Goal: Information Seeking & Learning: Learn about a topic

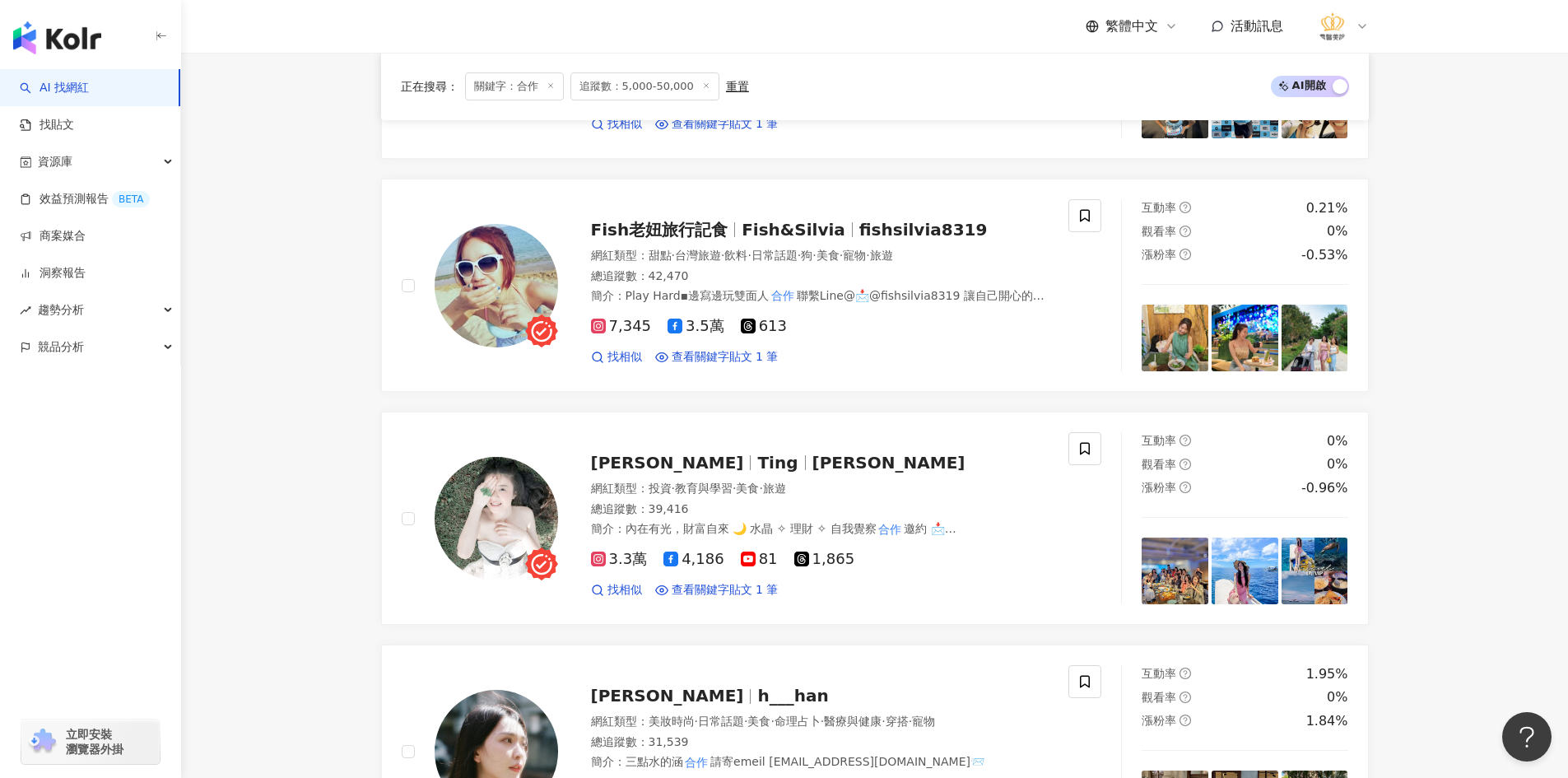
scroll to position [1153, 0]
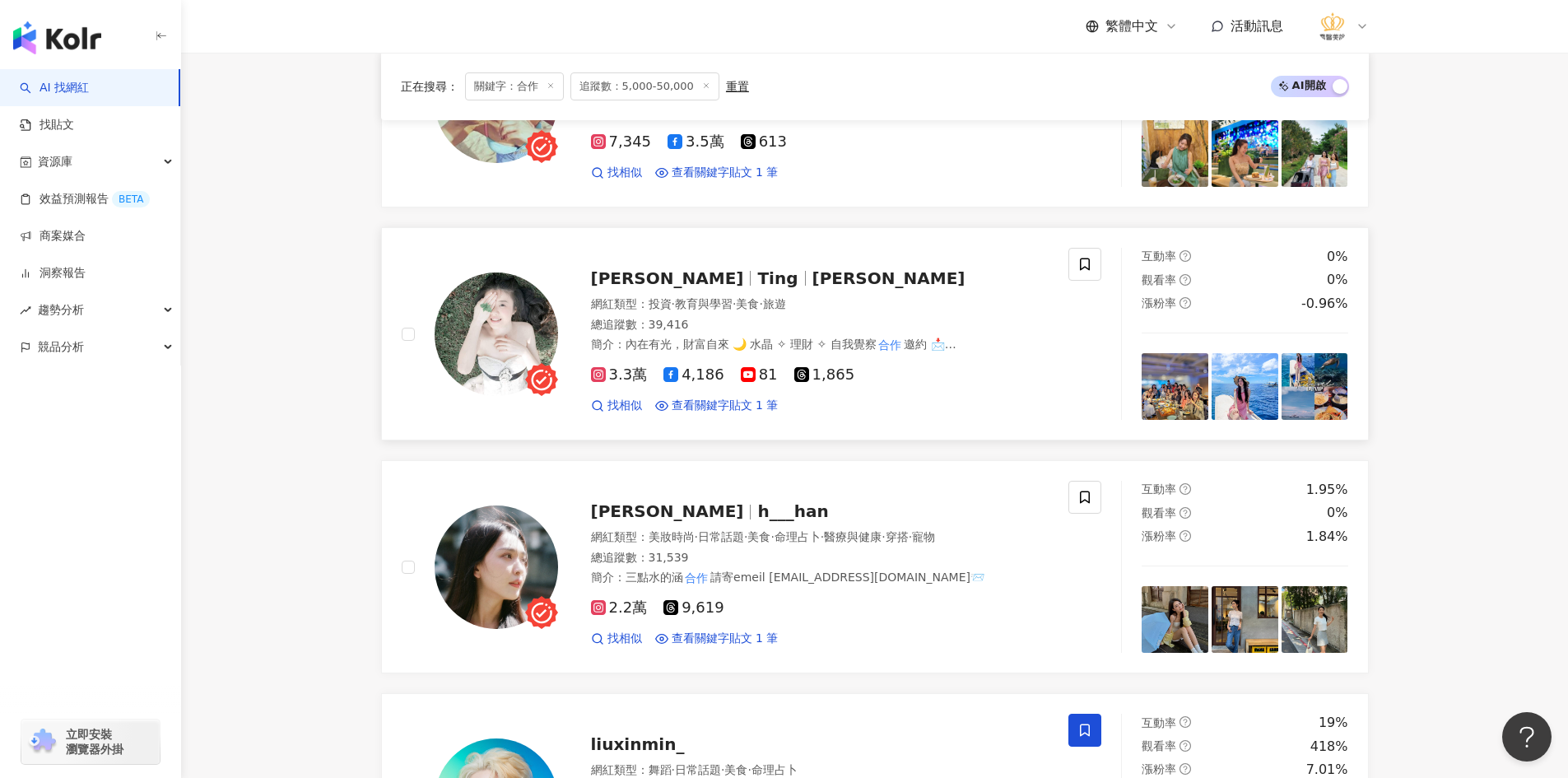
click at [518, 334] on img at bounding box center [496, 334] width 123 height 124
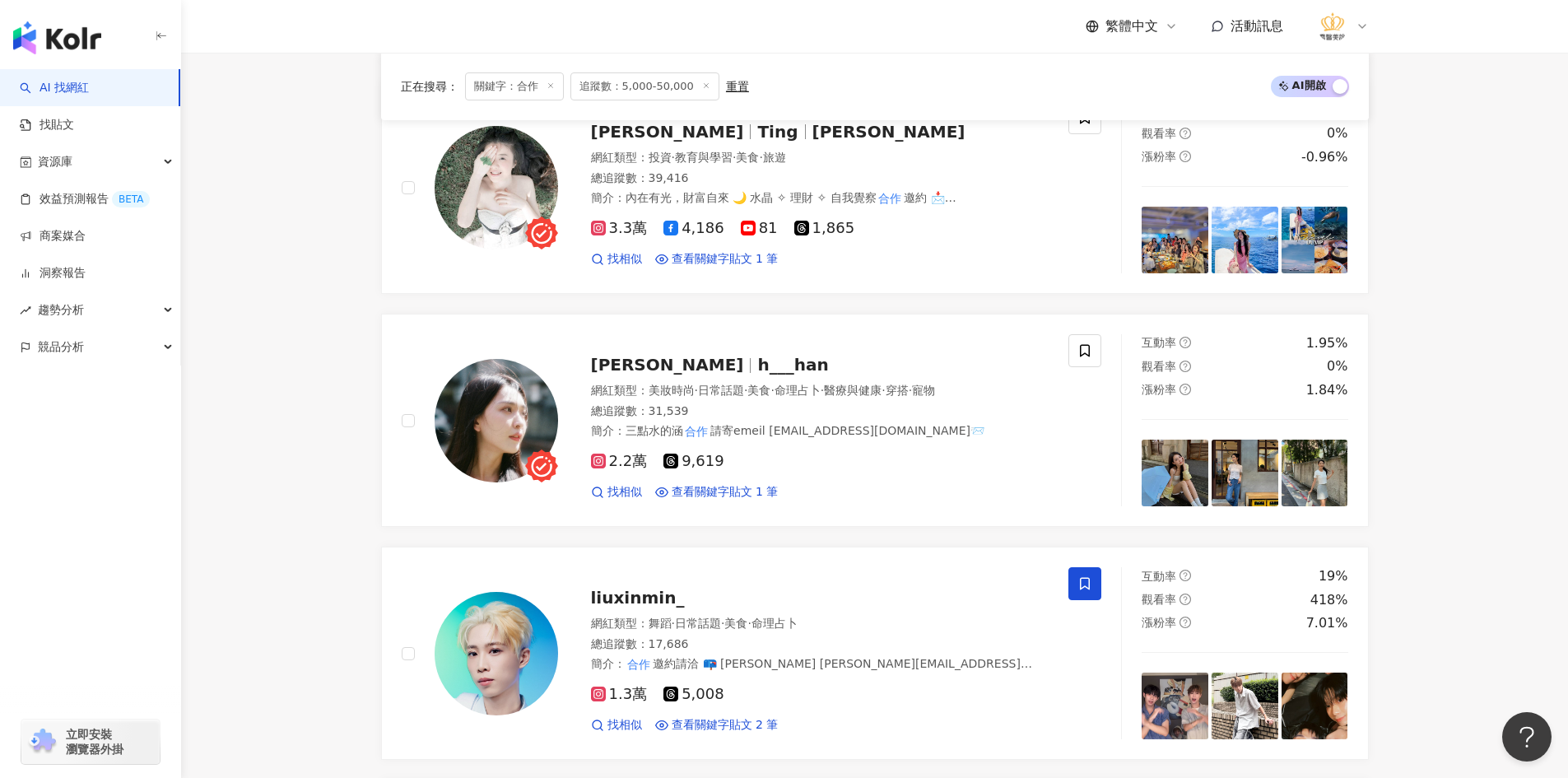
scroll to position [1317, 0]
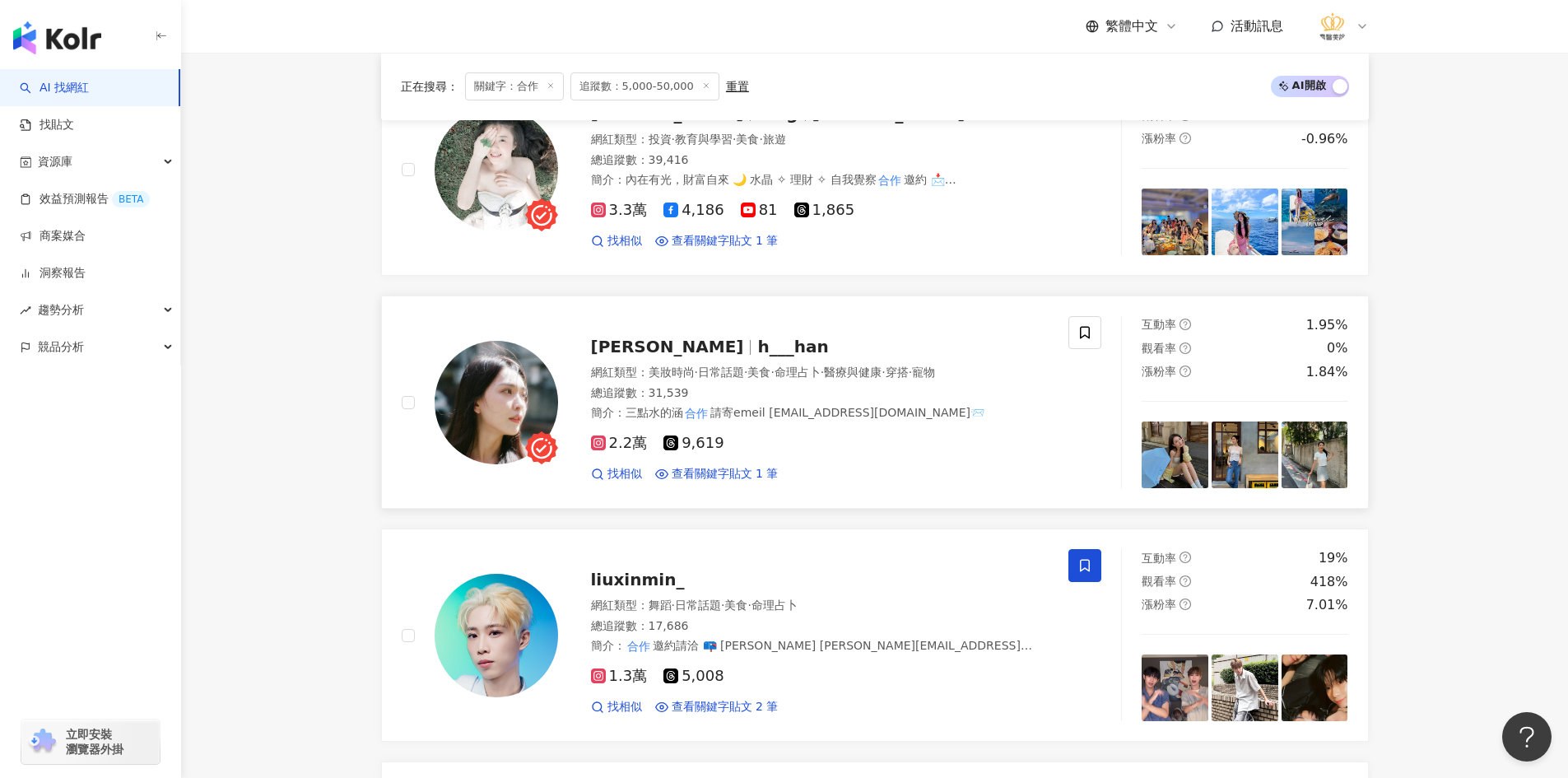
click at [510, 404] on img at bounding box center [496, 402] width 123 height 124
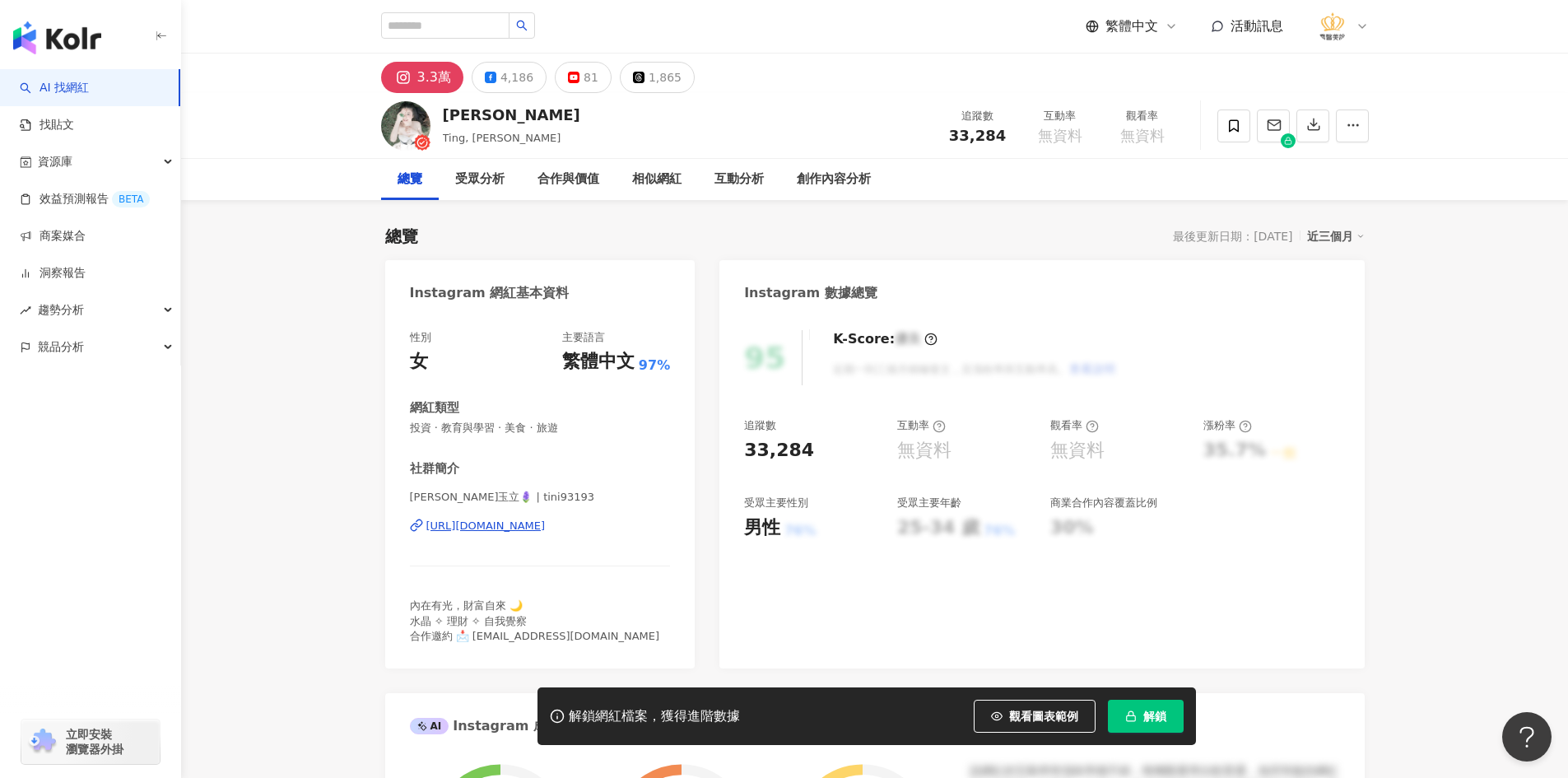
click at [533, 524] on div "[URL][DOMAIN_NAME]" at bounding box center [486, 526] width 119 height 14
click at [1248, 129] on span at bounding box center [1233, 126] width 33 height 33
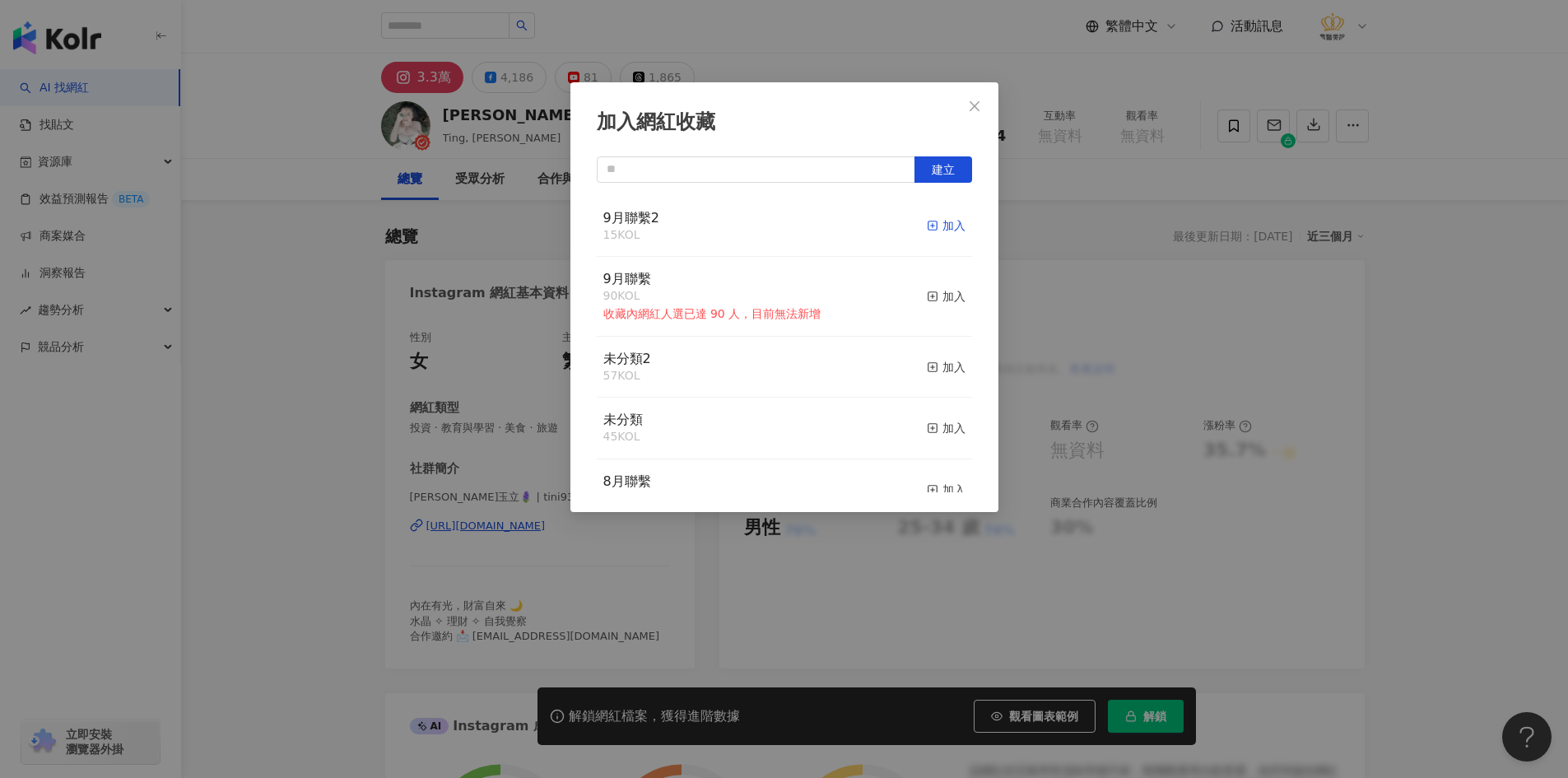
click at [927, 227] on icon "button" at bounding box center [933, 226] width 12 height 12
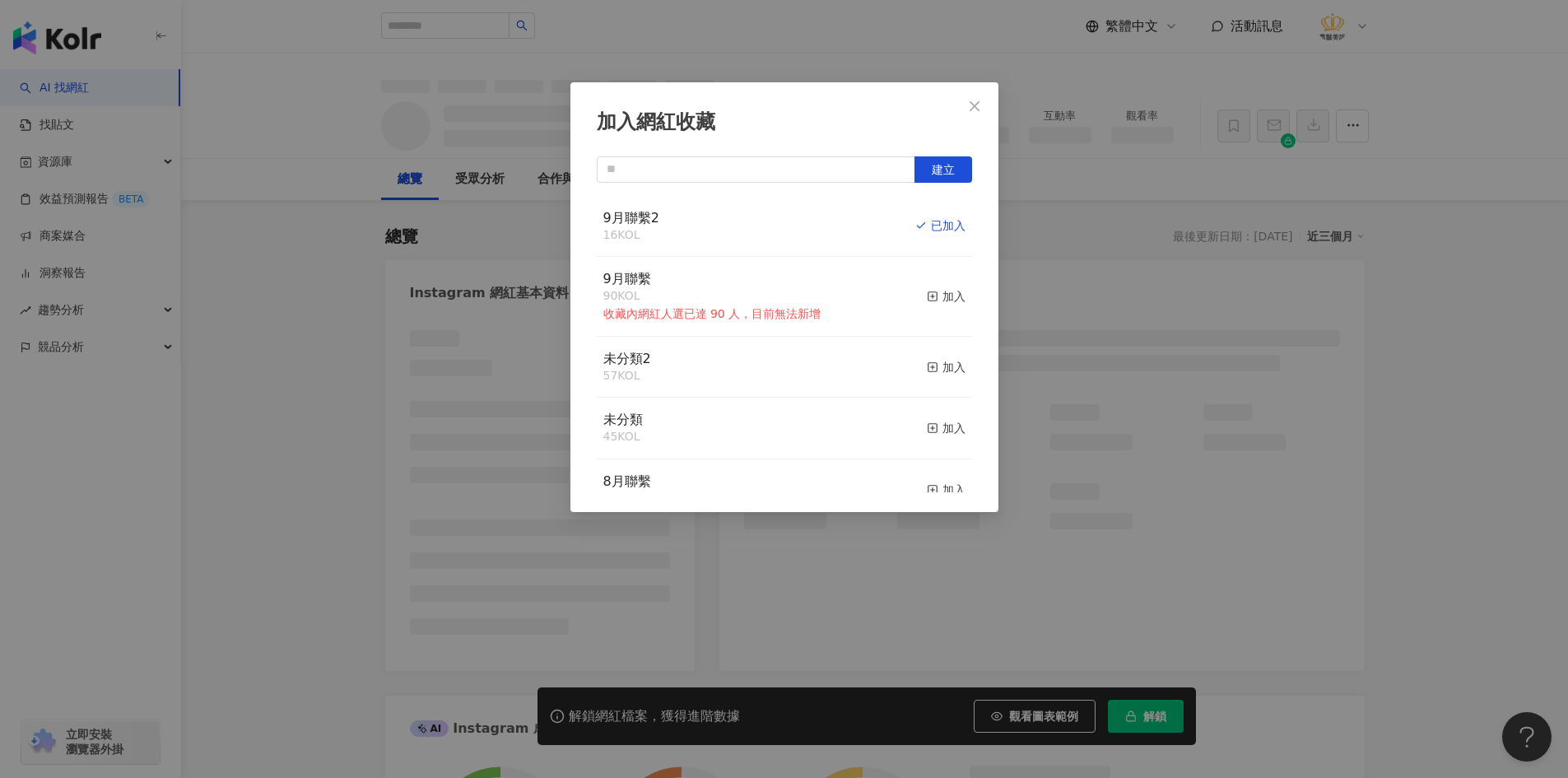
drag, startPoint x: 986, startPoint y: 110, endPoint x: 392, endPoint y: 17, distance: 601.2
click at [985, 110] on span "Close" at bounding box center [974, 106] width 33 height 13
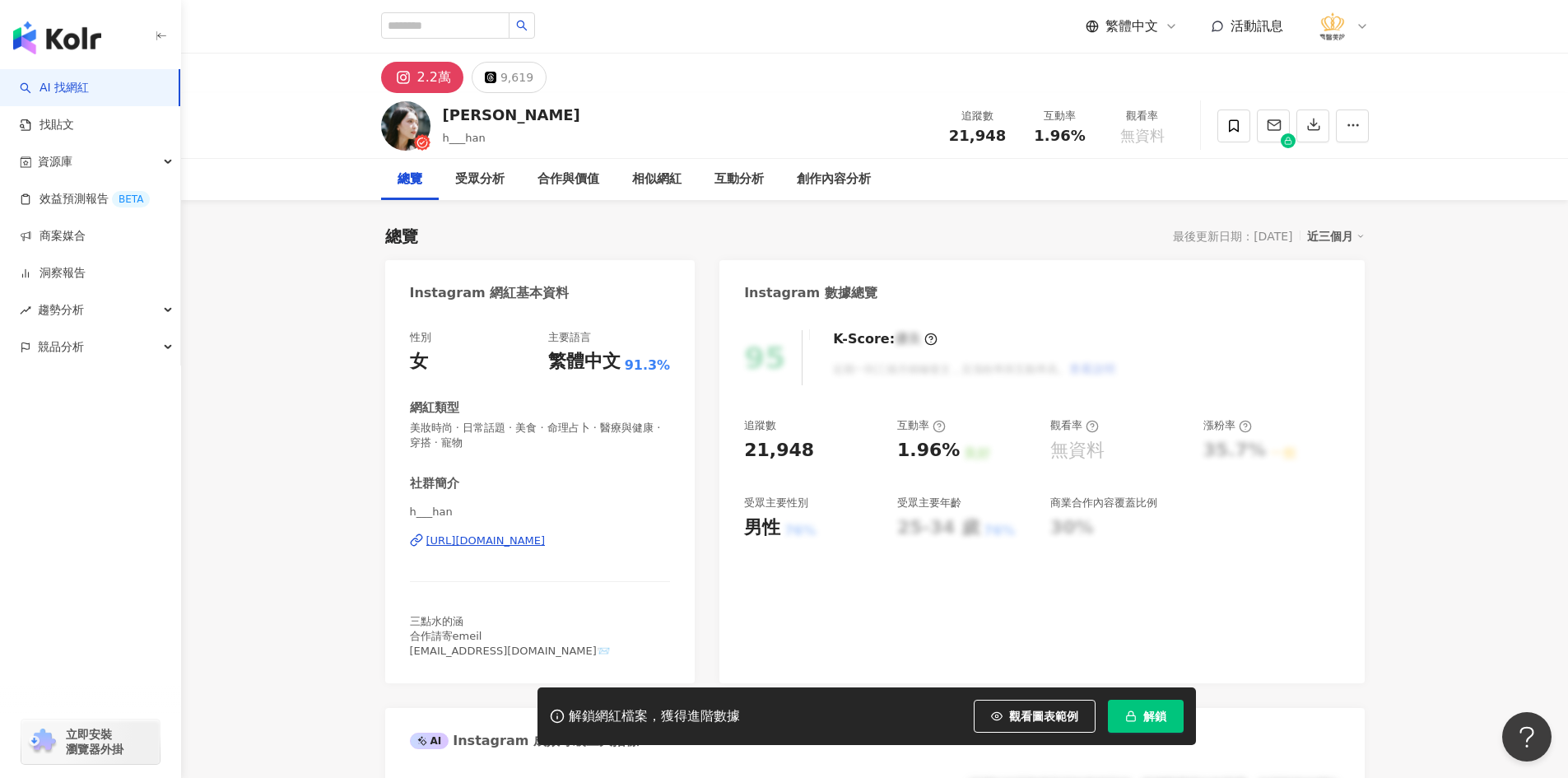
click at [528, 543] on div "https://www.instagram.com/h___han/" at bounding box center [486, 540] width 119 height 14
